Goal: Book appointment/travel/reservation

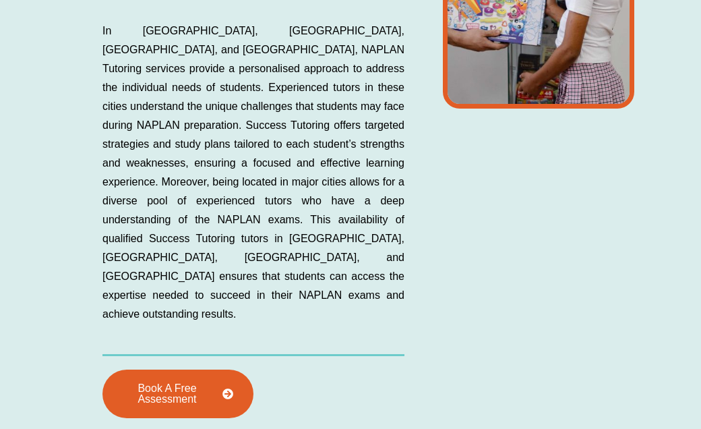
scroll to position [4331, 0]
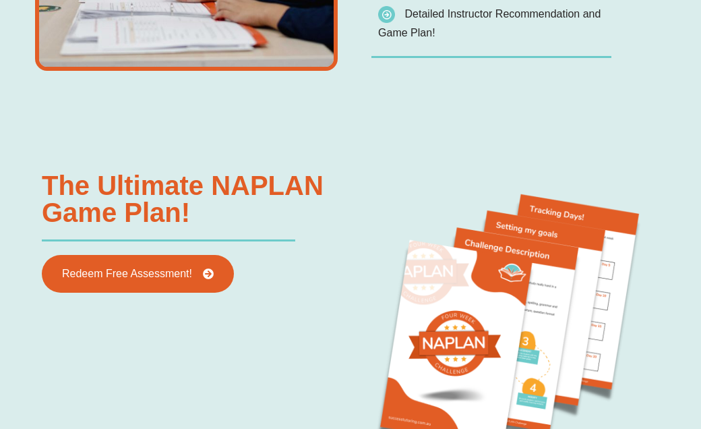
scroll to position [1314, 0]
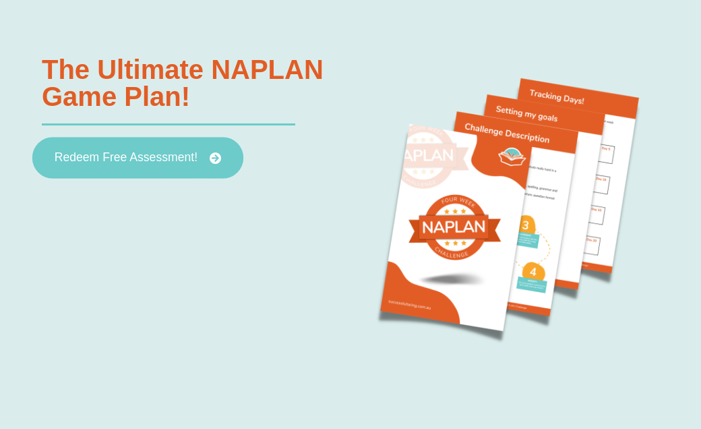
click at [156, 173] on link "Redeem Free Assessment!" at bounding box center [137, 158] width 211 height 42
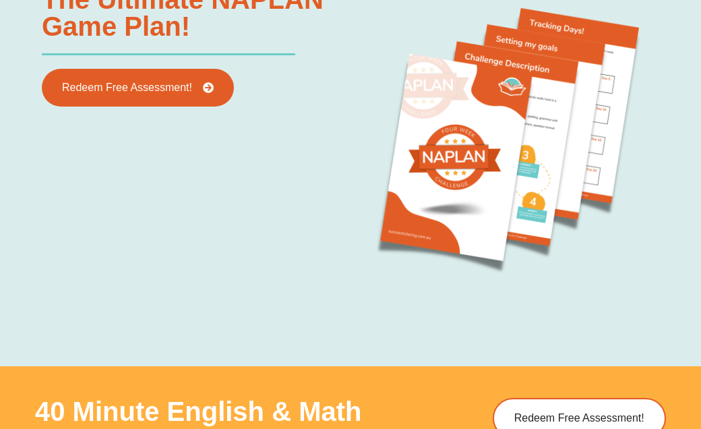
scroll to position [1571, 0]
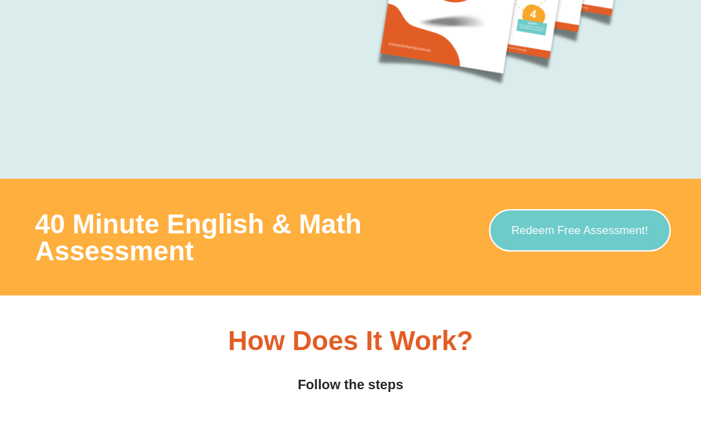
click at [514, 233] on span "Redeem Free Assessment!" at bounding box center [580, 230] width 137 height 11
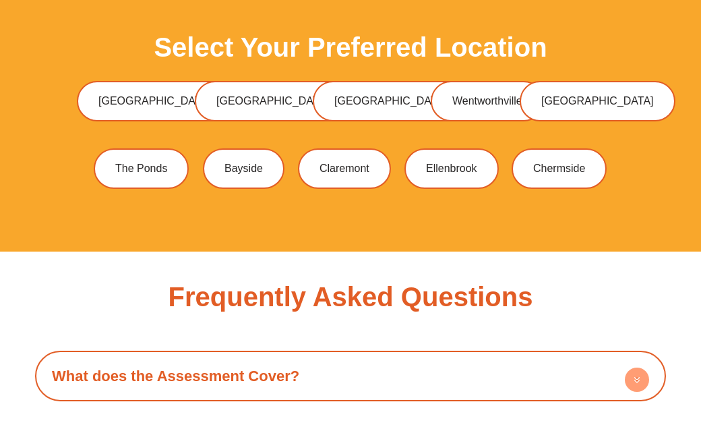
scroll to position [3318, 0]
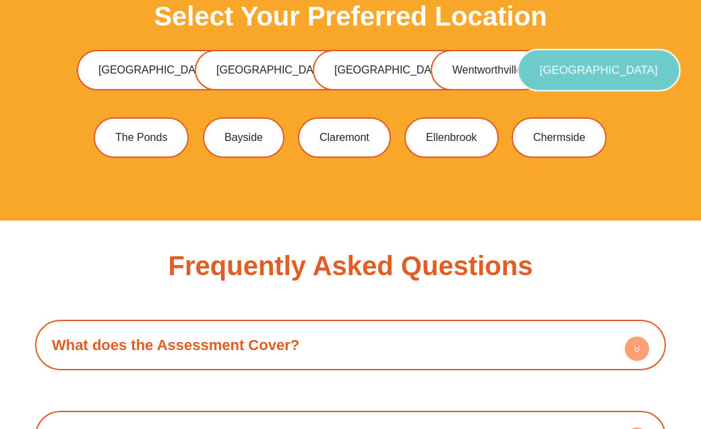
click at [549, 76] on span "[GEOGRAPHIC_DATA]" at bounding box center [599, 70] width 118 height 11
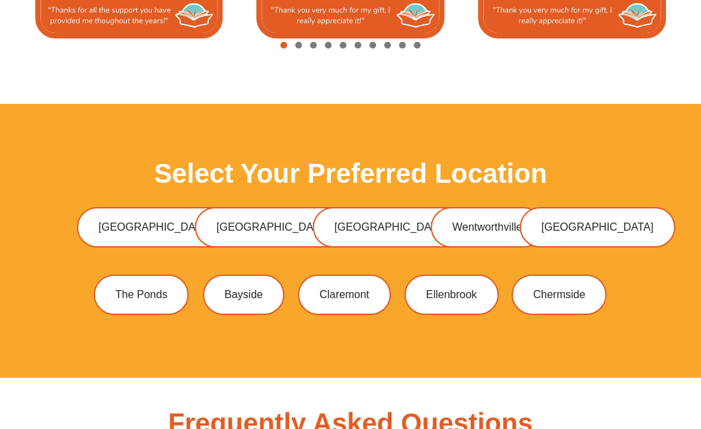
scroll to position [3247, 0]
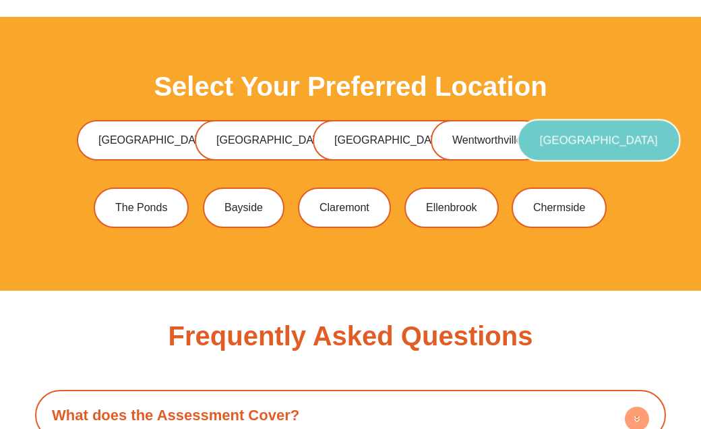
click at [558, 146] on span "[GEOGRAPHIC_DATA]" at bounding box center [599, 140] width 118 height 11
click at [557, 146] on span "[GEOGRAPHIC_DATA]" at bounding box center [599, 140] width 118 height 11
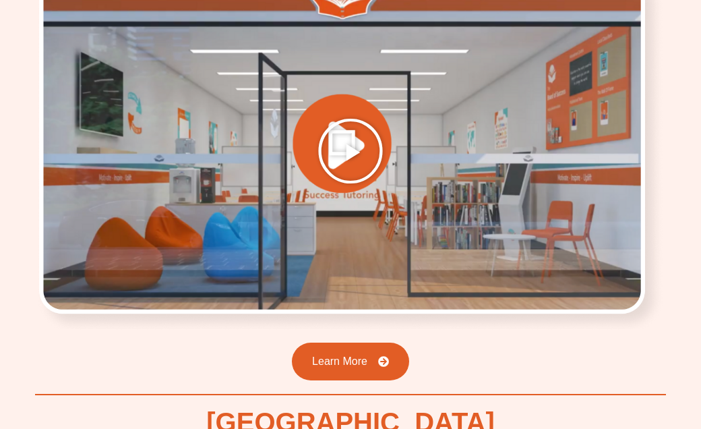
scroll to position [2276, 0]
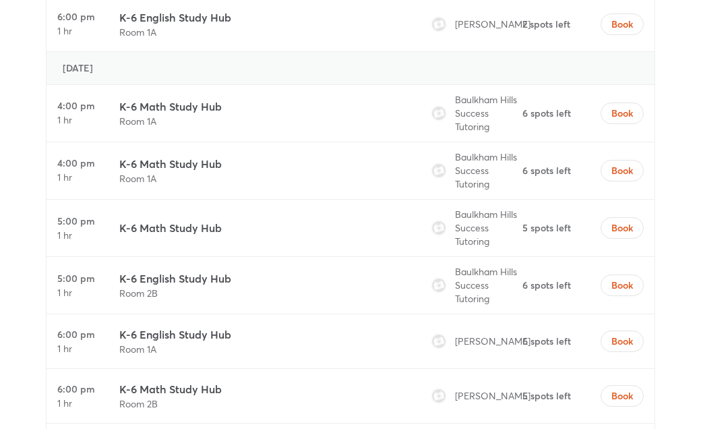
scroll to position [4908, 0]
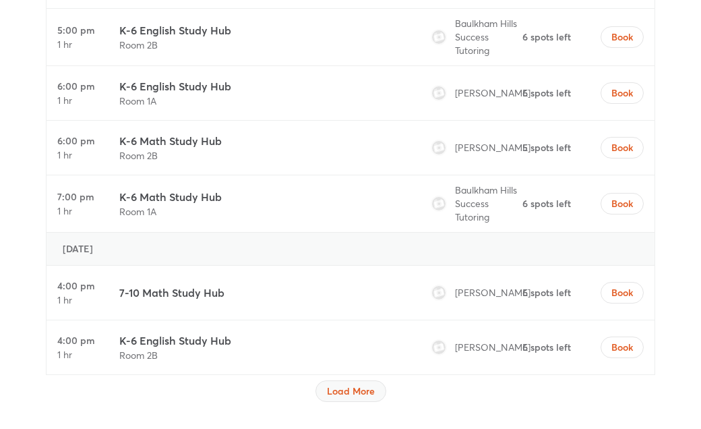
click at [367, 384] on span "Load More" at bounding box center [351, 390] width 48 height 13
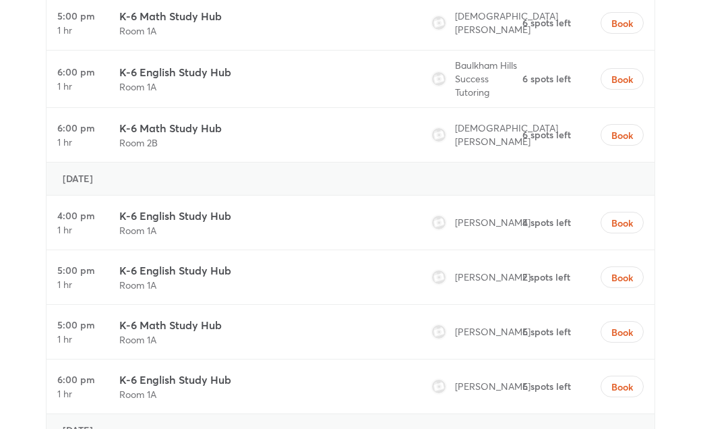
scroll to position [6278, 0]
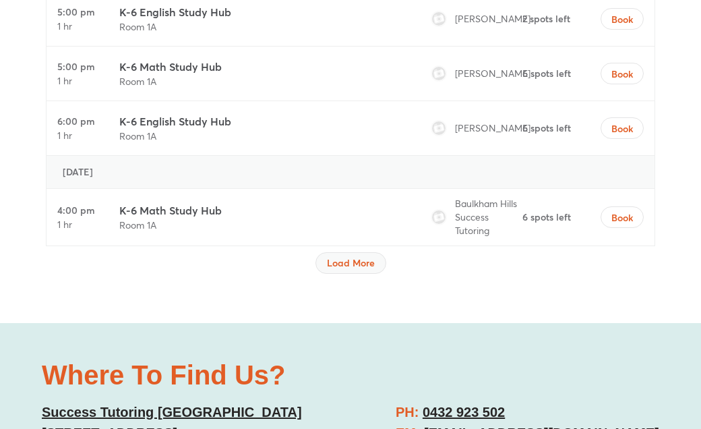
click at [358, 256] on span "Load More" at bounding box center [351, 262] width 48 height 13
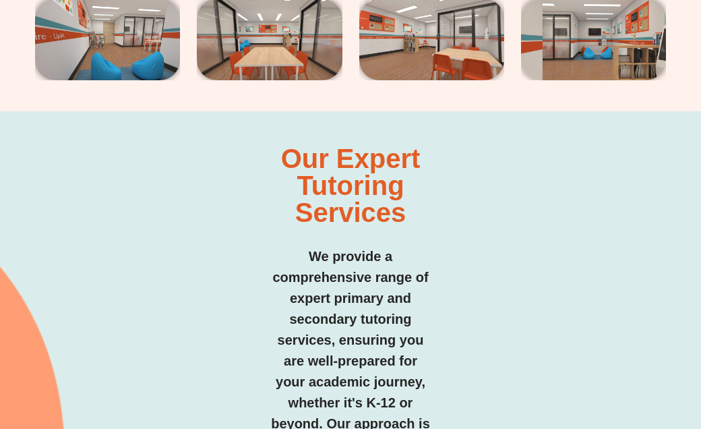
scroll to position [1437, 0]
